Goal: Complete application form: Complete application form

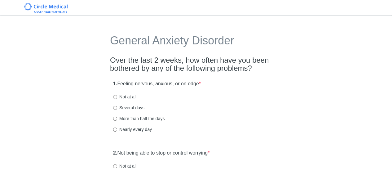
click at [139, 106] on label "Several days" at bounding box center [128, 108] width 31 height 6
click at [117, 106] on input "Several days" at bounding box center [115, 108] width 4 height 4
radio input "true"
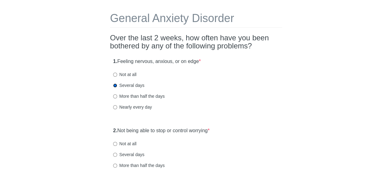
scroll to position [62, 0]
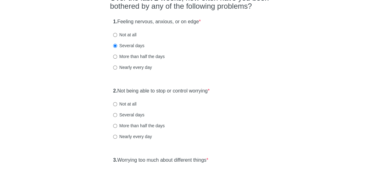
click at [132, 126] on label "More than half the days" at bounding box center [139, 126] width 52 height 6
click at [117, 126] on input "More than half the days" at bounding box center [115, 126] width 4 height 4
radio input "true"
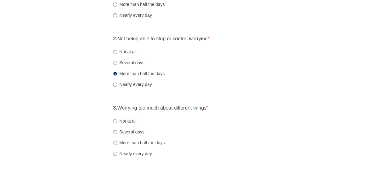
scroll to position [124, 0]
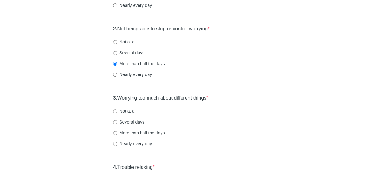
click at [126, 122] on label "Several days" at bounding box center [128, 122] width 31 height 6
click at [140, 121] on label "Several days" at bounding box center [128, 122] width 31 height 6
click at [117, 121] on input "Several days" at bounding box center [115, 122] width 4 height 4
radio input "true"
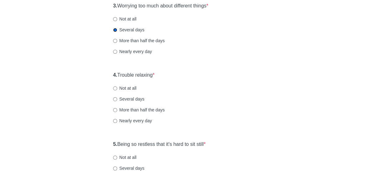
scroll to position [217, 0]
click at [130, 97] on label "Several days" at bounding box center [128, 98] width 31 height 6
click at [117, 97] on input "Several days" at bounding box center [115, 98] width 4 height 4
radio input "true"
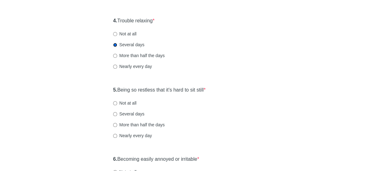
scroll to position [279, 0]
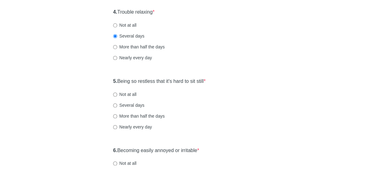
click at [123, 99] on div "5. Being so restless that it's hard to sit still * Not at all Several days More…" at bounding box center [196, 107] width 172 height 65
click at [126, 95] on label "Not at all" at bounding box center [124, 94] width 23 height 6
click at [117, 95] on input "Not at all" at bounding box center [115, 94] width 4 height 4
radio input "true"
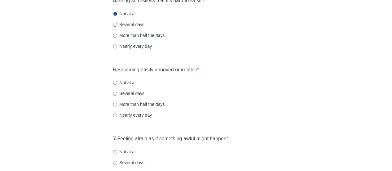
scroll to position [372, 0]
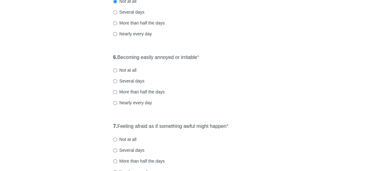
click at [123, 83] on label "Several days" at bounding box center [128, 81] width 31 height 6
click at [117, 83] on input "Several days" at bounding box center [115, 81] width 4 height 4
radio input "true"
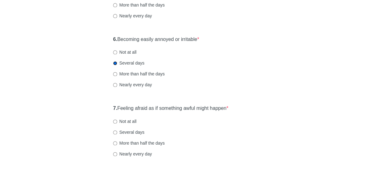
scroll to position [403, 0]
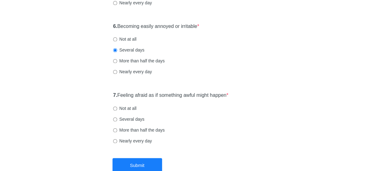
click at [141, 117] on label "Several days" at bounding box center [128, 119] width 31 height 6
click at [117, 117] on input "Several days" at bounding box center [115, 119] width 4 height 4
radio input "true"
click at [137, 161] on button "Submit" at bounding box center [138, 165] width 50 height 15
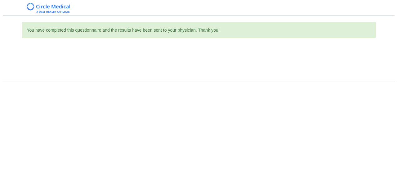
scroll to position [0, 0]
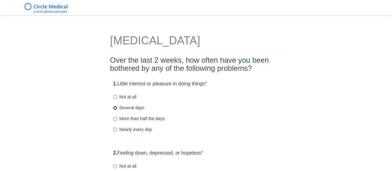
click at [116, 108] on input "Several days" at bounding box center [115, 108] width 4 height 4
radio input "true"
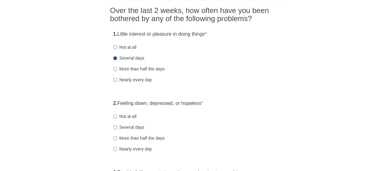
scroll to position [93, 0]
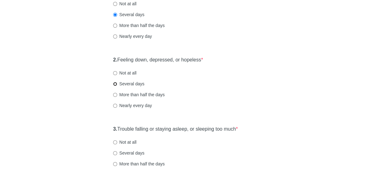
click at [115, 83] on input "Several days" at bounding box center [115, 84] width 4 height 4
radio input "true"
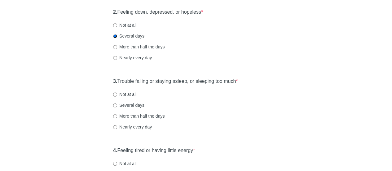
scroll to position [155, 0]
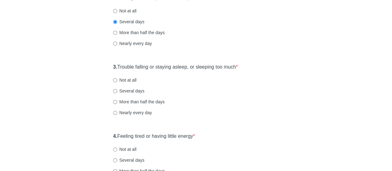
click at [124, 89] on label "Several days" at bounding box center [128, 91] width 31 height 6
click at [117, 89] on input "Several days" at bounding box center [115, 91] width 4 height 4
radio input "true"
click at [131, 83] on div "3. Trouble falling or staying asleep, or sleeping too much * Not at all Several…" at bounding box center [196, 93] width 172 height 65
click at [135, 80] on label "Not at all" at bounding box center [124, 80] width 23 height 6
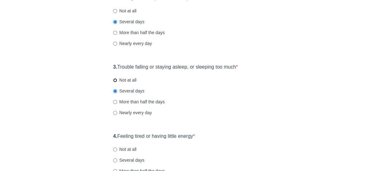
click at [117, 80] on input "Not at all" at bounding box center [115, 80] width 4 height 4
radio input "true"
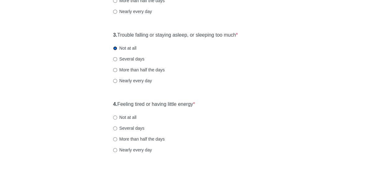
scroll to position [217, 0]
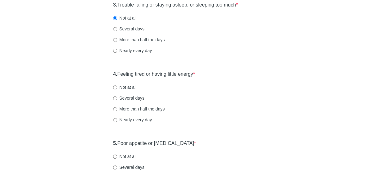
click at [128, 97] on label "Several days" at bounding box center [128, 98] width 31 height 6
click at [117, 97] on input "Several days" at bounding box center [115, 98] width 4 height 4
radio input "true"
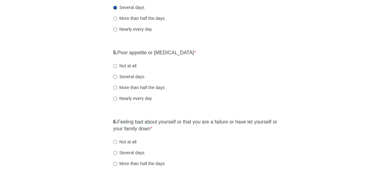
scroll to position [310, 0]
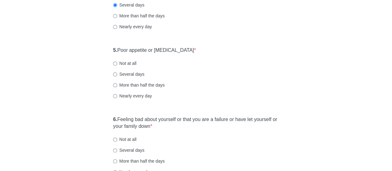
click at [130, 61] on label "Not at all" at bounding box center [124, 63] width 23 height 6
click at [117, 61] on input "Not at all" at bounding box center [115, 63] width 4 height 4
radio input "true"
click at [125, 150] on label "Several days" at bounding box center [128, 150] width 31 height 6
click at [117, 150] on input "Several days" at bounding box center [115, 150] width 4 height 4
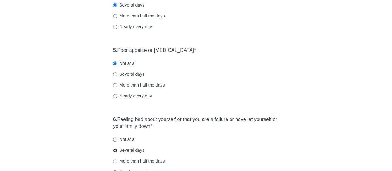
radio input "true"
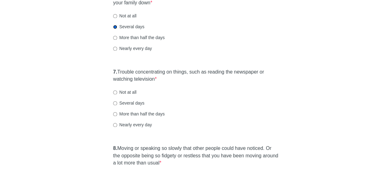
scroll to position [434, 0]
click at [133, 104] on label "Several days" at bounding box center [128, 102] width 31 height 6
click at [117, 104] on input "Several days" at bounding box center [115, 103] width 4 height 4
radio input "true"
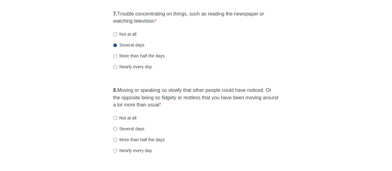
scroll to position [527, 0]
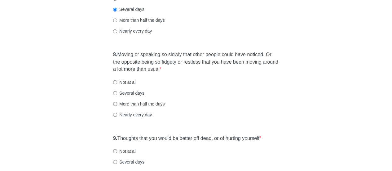
click at [128, 82] on label "Not at all" at bounding box center [124, 82] width 23 height 6
click at [117, 82] on input "Not at all" at bounding box center [115, 82] width 4 height 4
radio input "true"
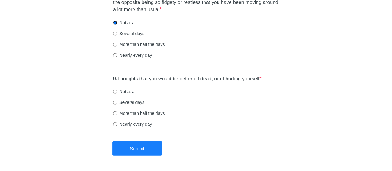
scroll to position [590, 0]
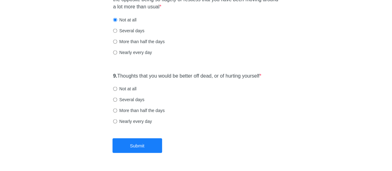
click at [132, 92] on div "9. Thoughts that you would be better off dead, or of hurting yourself * Not at …" at bounding box center [196, 102] width 172 height 65
click at [125, 94] on div "9. Thoughts that you would be better off dead, or of hurting yourself * Not at …" at bounding box center [196, 102] width 172 height 65
click at [124, 91] on label "Not at all" at bounding box center [124, 89] width 23 height 6
click at [117, 91] on input "Not at all" at bounding box center [115, 89] width 4 height 4
radio input "true"
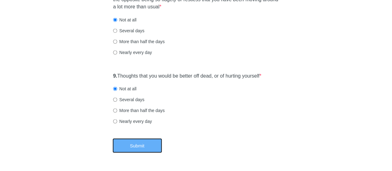
click at [146, 149] on button "Submit" at bounding box center [138, 145] width 50 height 15
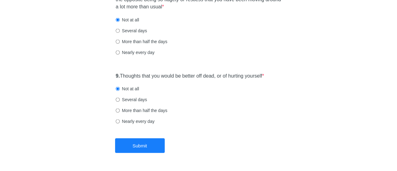
scroll to position [0, 0]
